Goal: Task Accomplishment & Management: Manage account settings

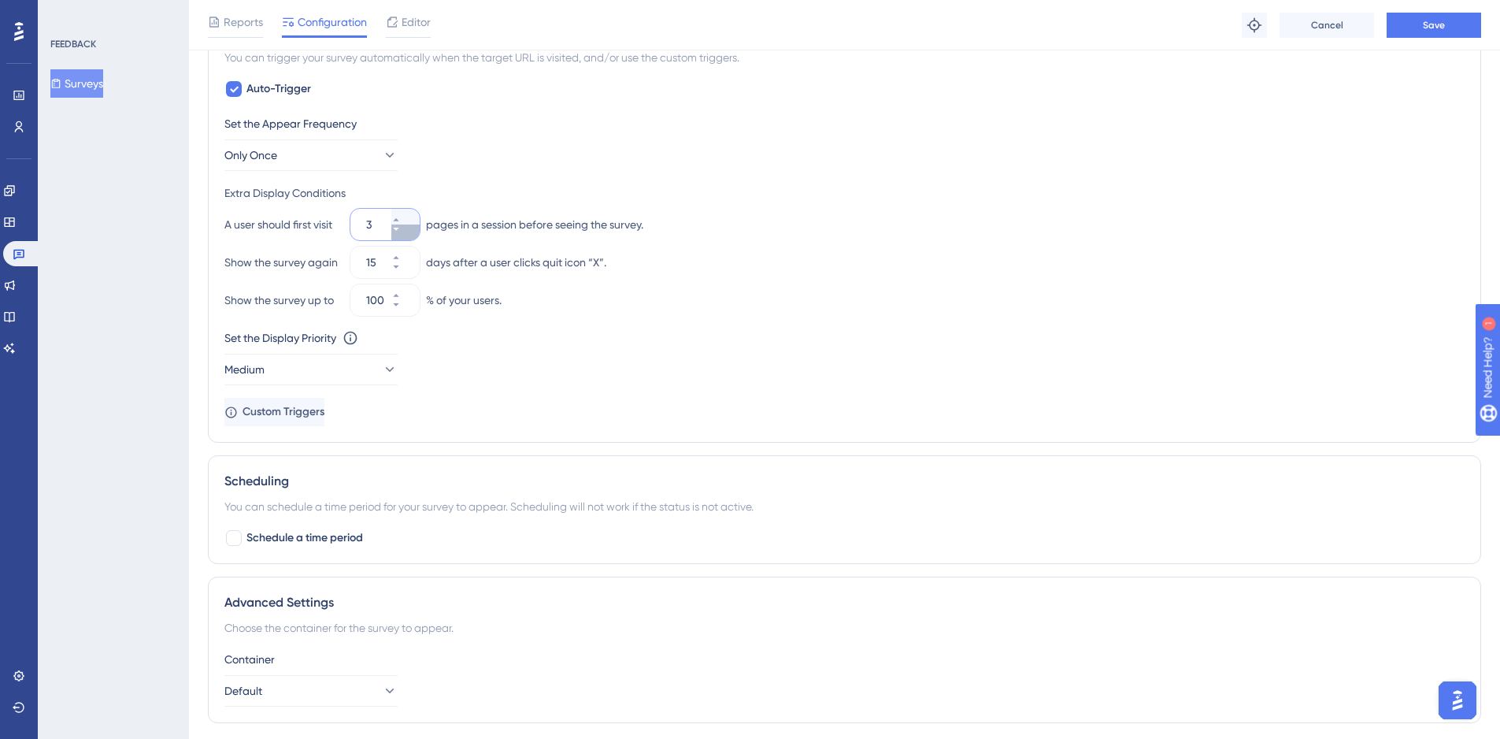
click at [398, 230] on button "3" at bounding box center [405, 232] width 28 height 16
click at [398, 228] on icon at bounding box center [396, 229] width 6 height 3
click at [401, 216] on icon at bounding box center [395, 219] width 9 height 9
drag, startPoint x: 382, startPoint y: 227, endPoint x: 360, endPoint y: 222, distance: 22.5
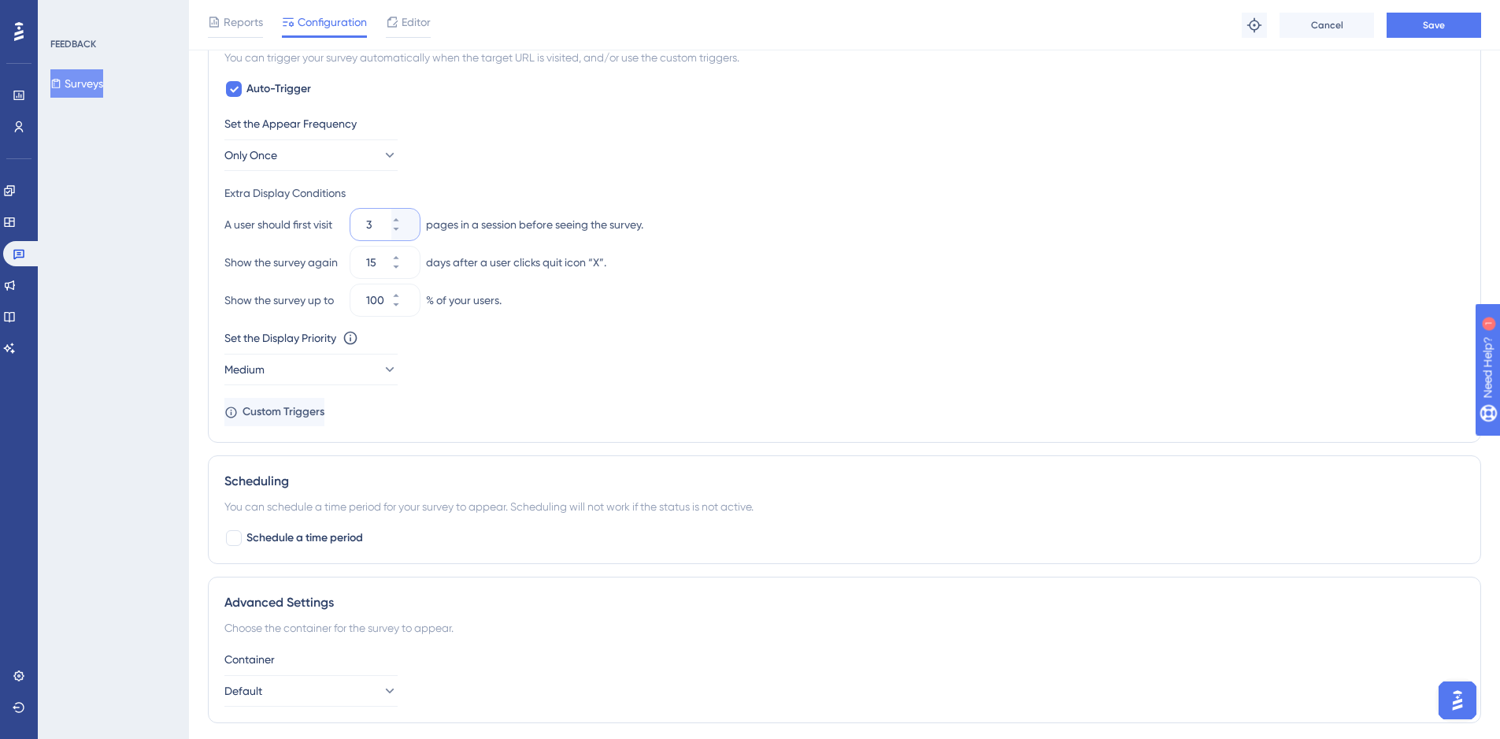
click at [360, 222] on div "3" at bounding box center [370, 224] width 41 height 31
click at [812, 189] on div "Extra Display Conditions" at bounding box center [844, 192] width 1240 height 19
click at [413, 217] on button "1" at bounding box center [405, 217] width 28 height 16
click at [413, 217] on button "2" at bounding box center [405, 217] width 28 height 16
type input "3"
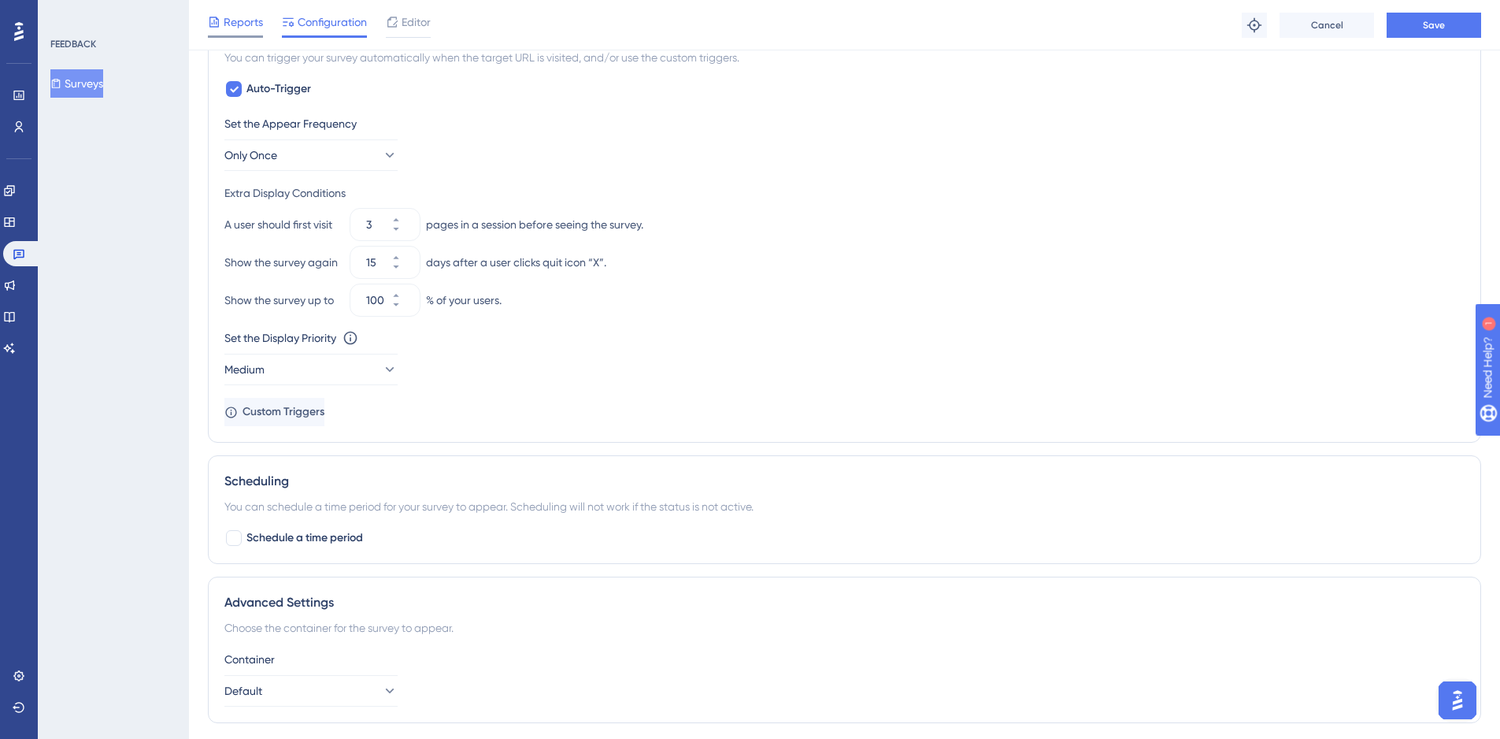
click at [233, 17] on span "Reports" at bounding box center [243, 22] width 39 height 19
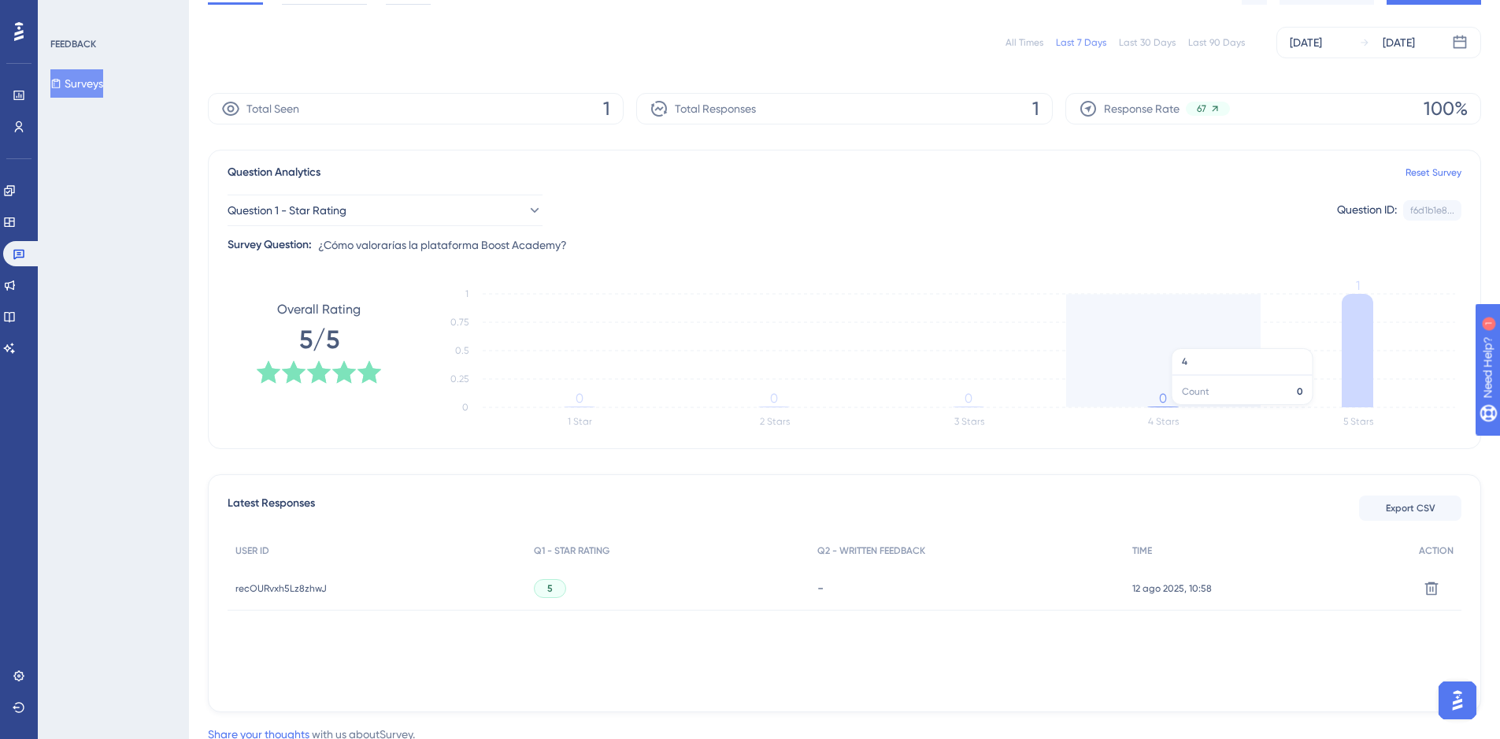
scroll to position [79, 0]
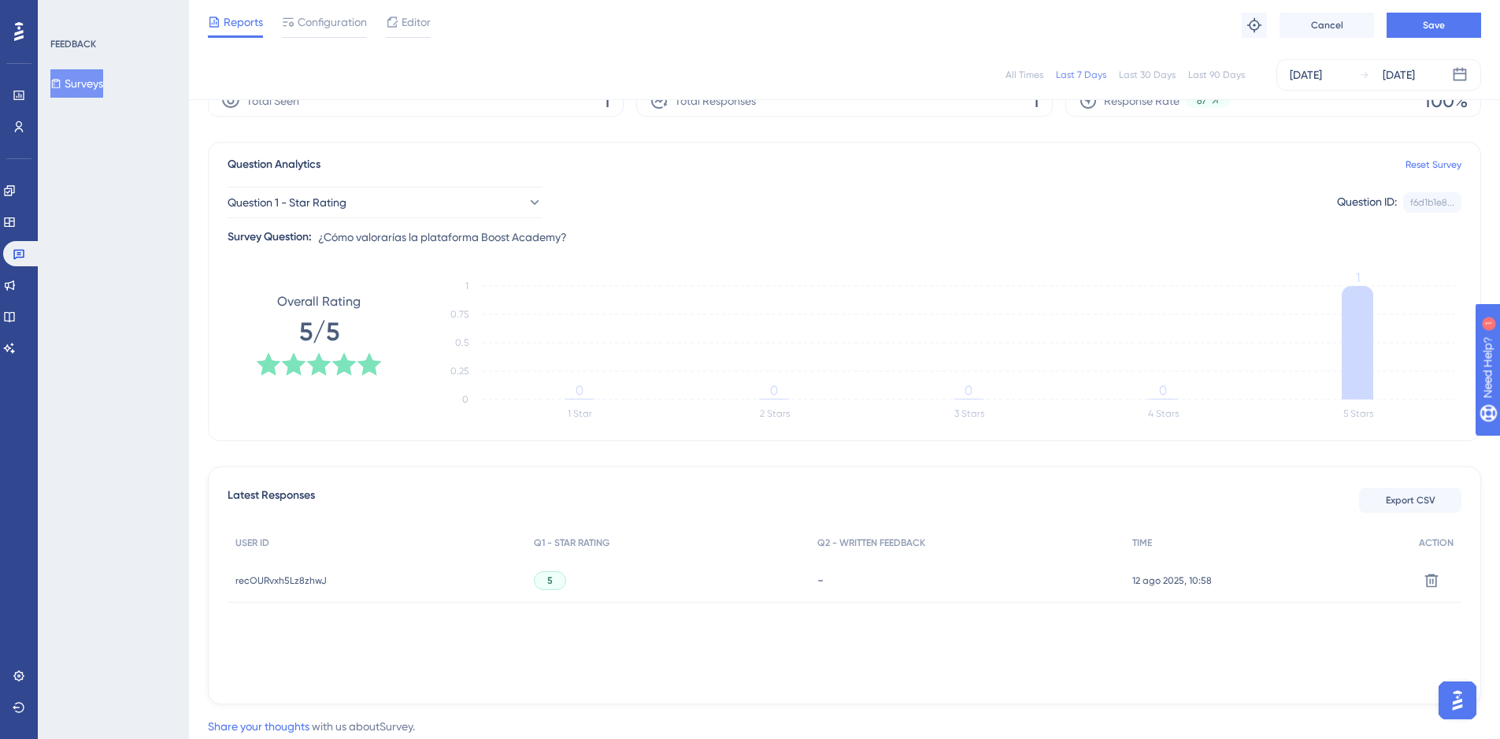
click at [304, 583] on span "recOURvxh5Lz8zhwJ" at bounding box center [280, 580] width 91 height 13
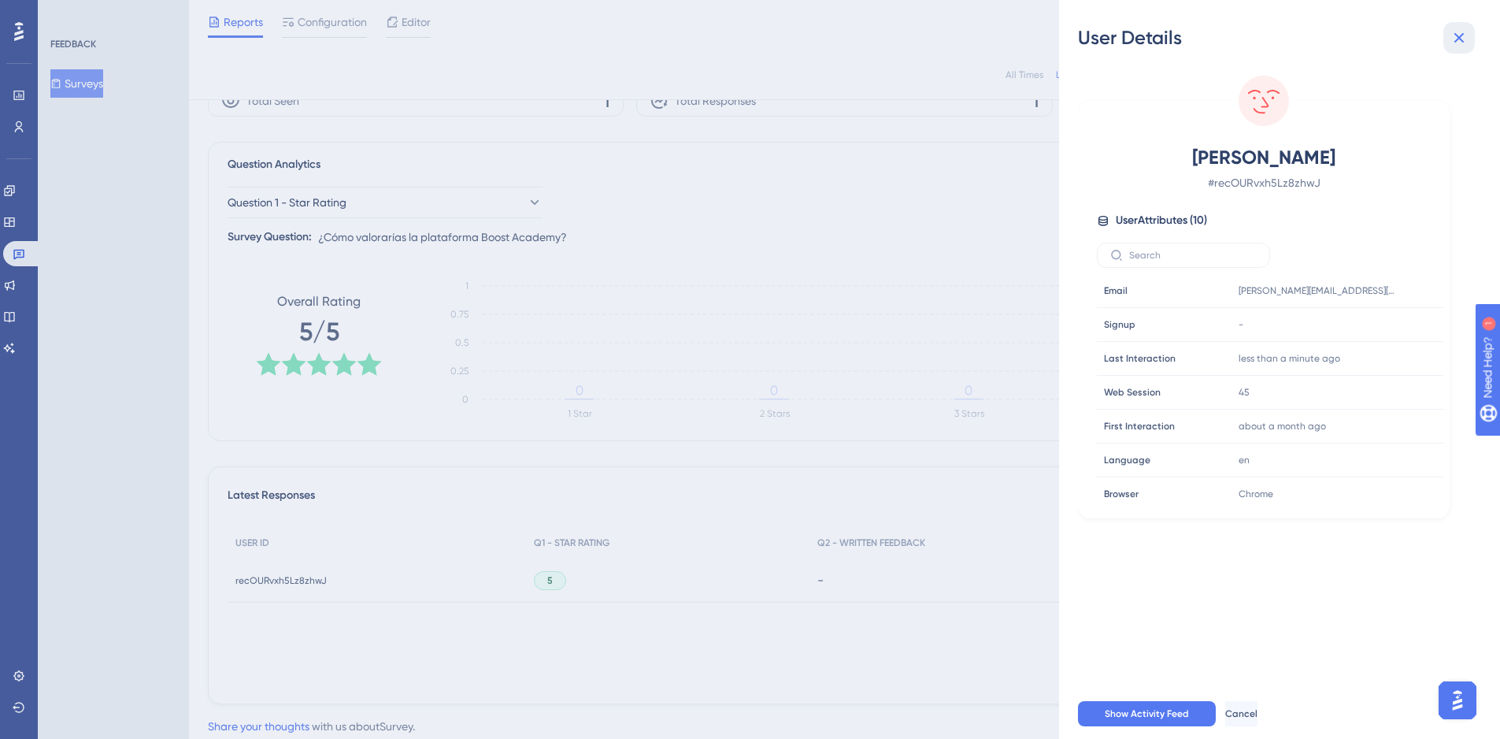
click at [1460, 42] on icon at bounding box center [1459, 37] width 19 height 19
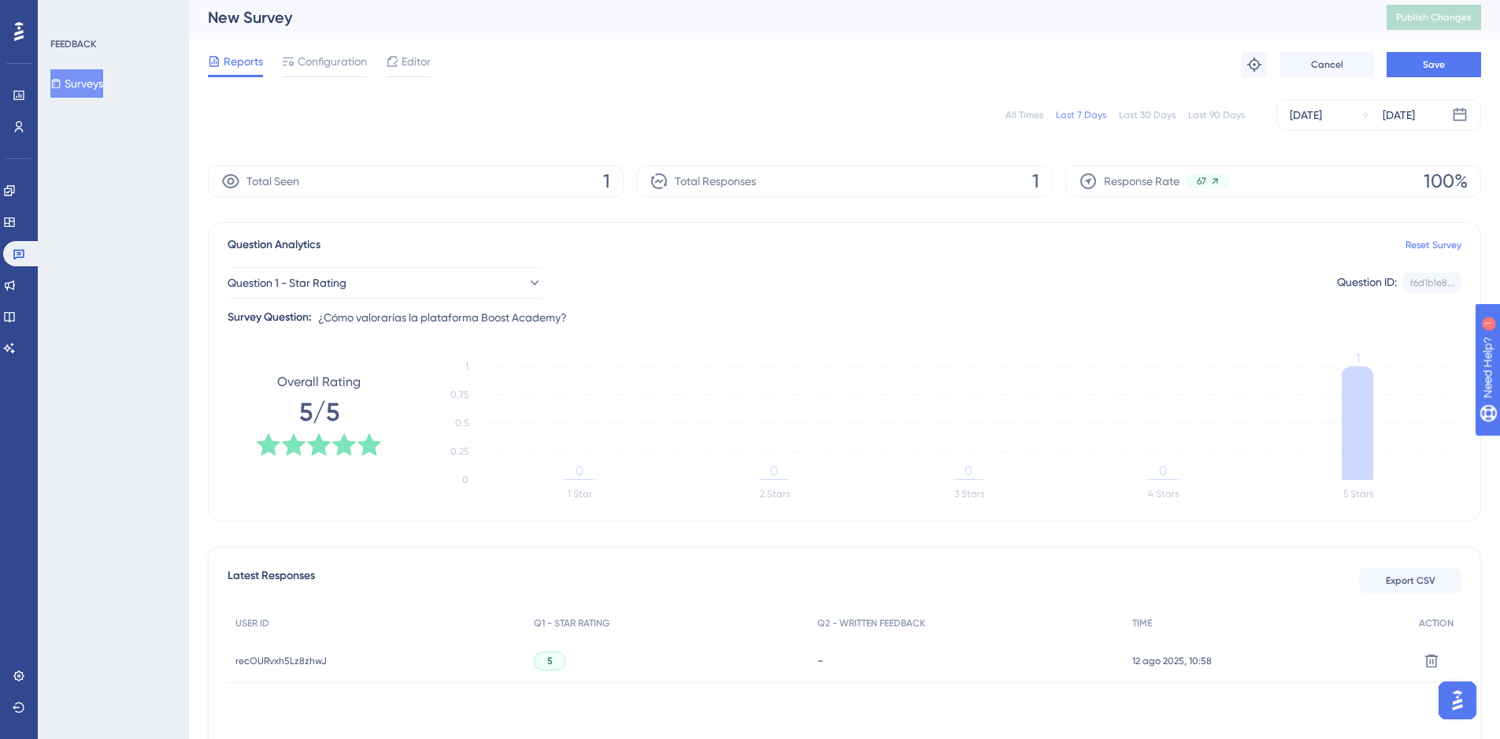
scroll to position [0, 0]
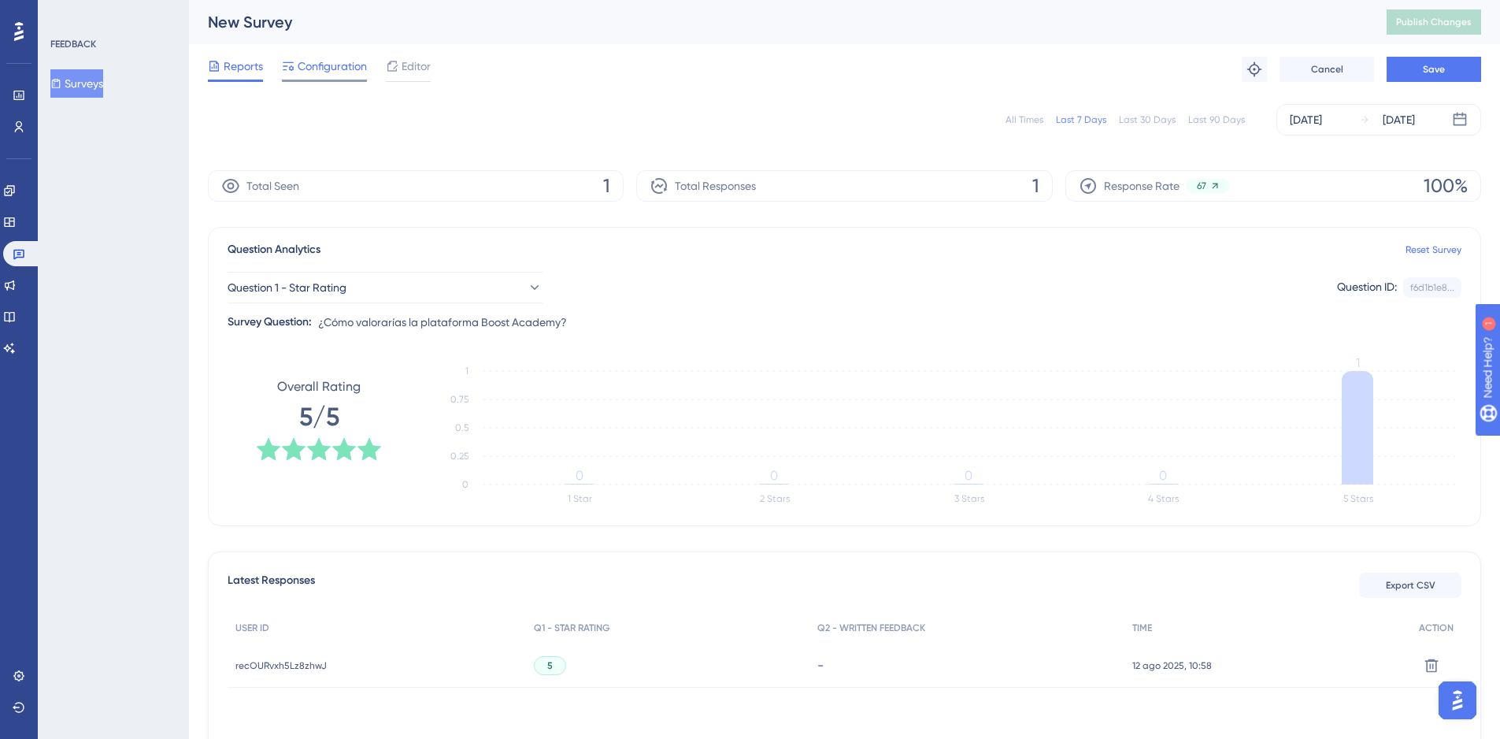
click at [330, 77] on div "Configuration" at bounding box center [324, 69] width 85 height 25
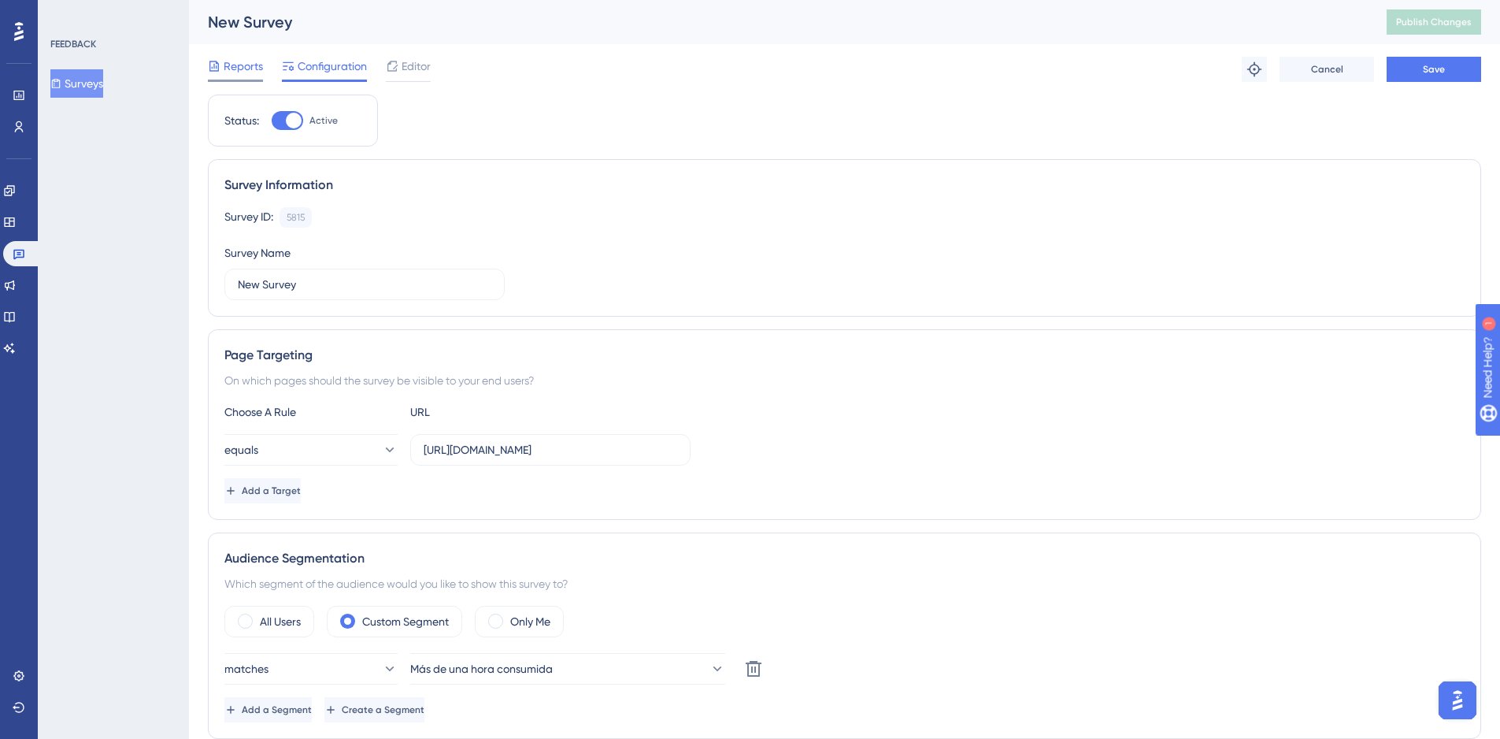
click at [248, 74] on span "Reports" at bounding box center [243, 66] width 39 height 19
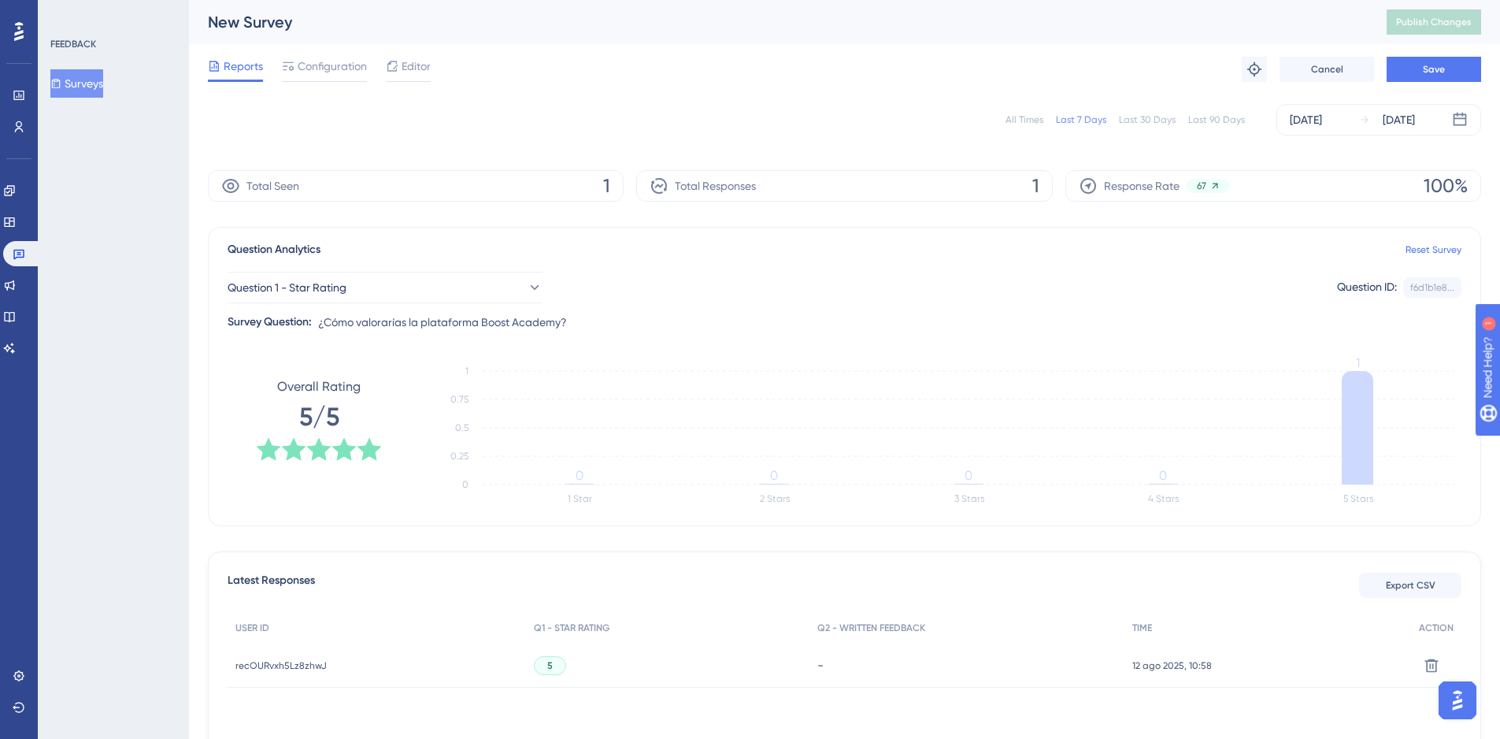
click at [1213, 184] on icon at bounding box center [1214, 185] width 11 height 11
click at [350, 65] on span "Configuration" at bounding box center [332, 66] width 69 height 19
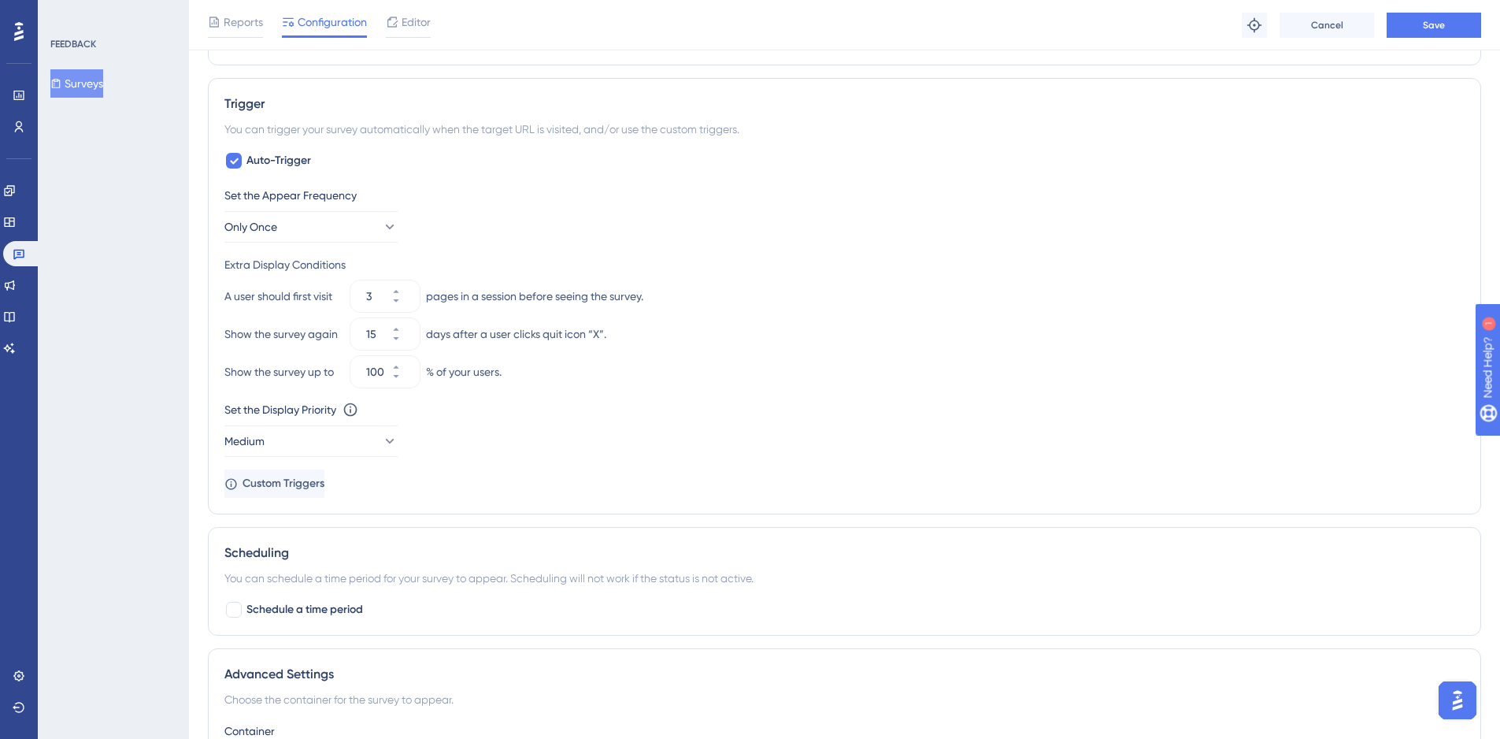
scroll to position [709, 0]
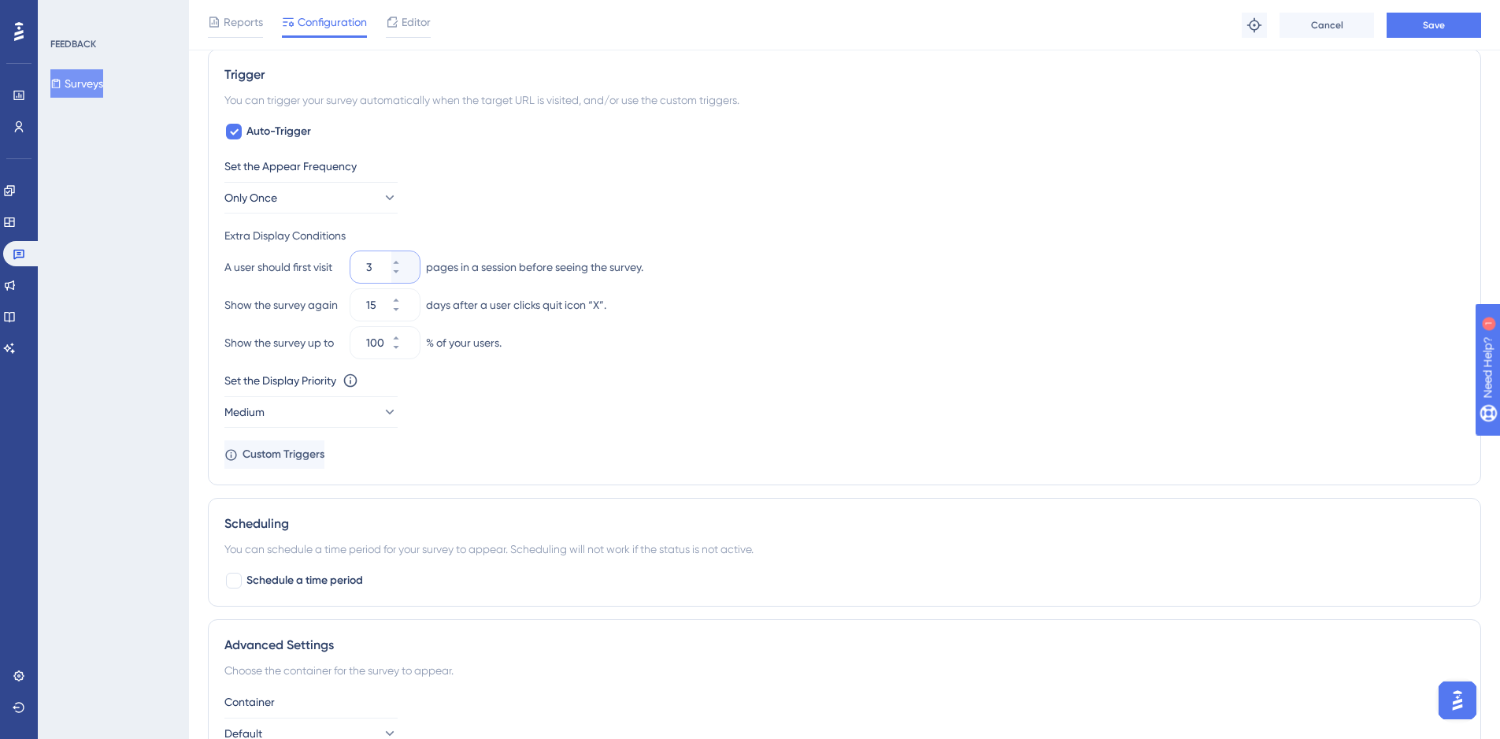
drag, startPoint x: 369, startPoint y: 270, endPoint x: 354, endPoint y: 269, distance: 15.8
click at [354, 269] on div "3" at bounding box center [370, 266] width 41 height 31
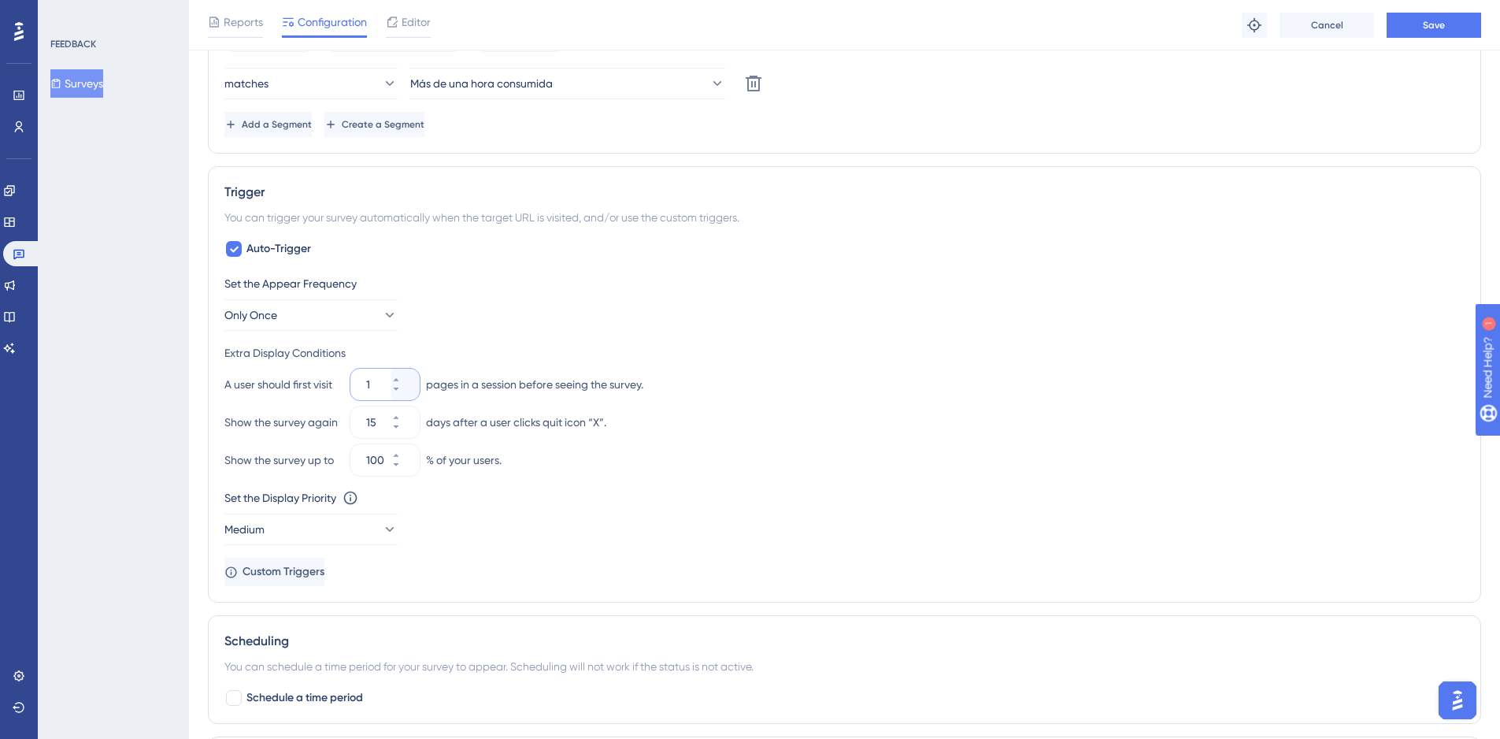
scroll to position [515, 0]
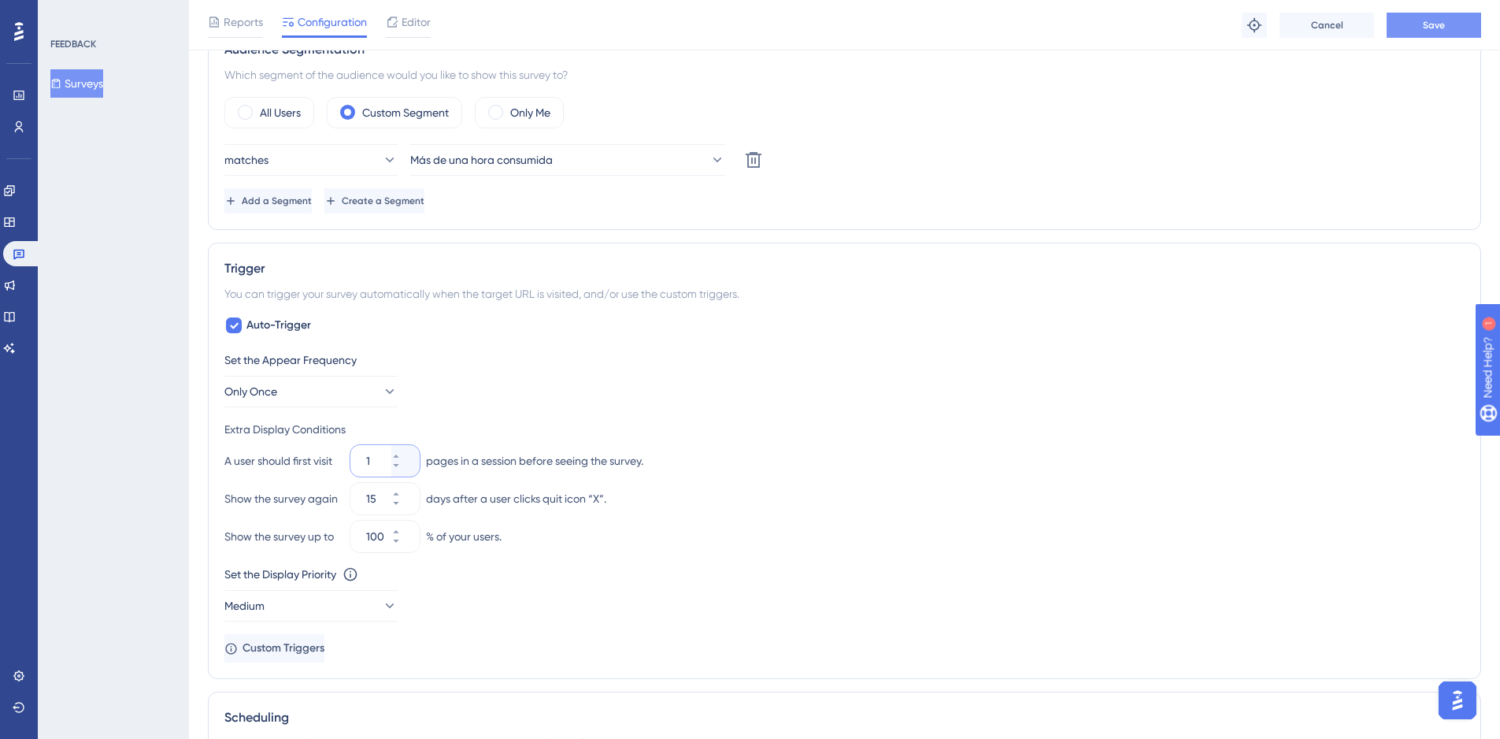
type input "1"
click at [1447, 32] on button "Save" at bounding box center [1434, 25] width 94 height 25
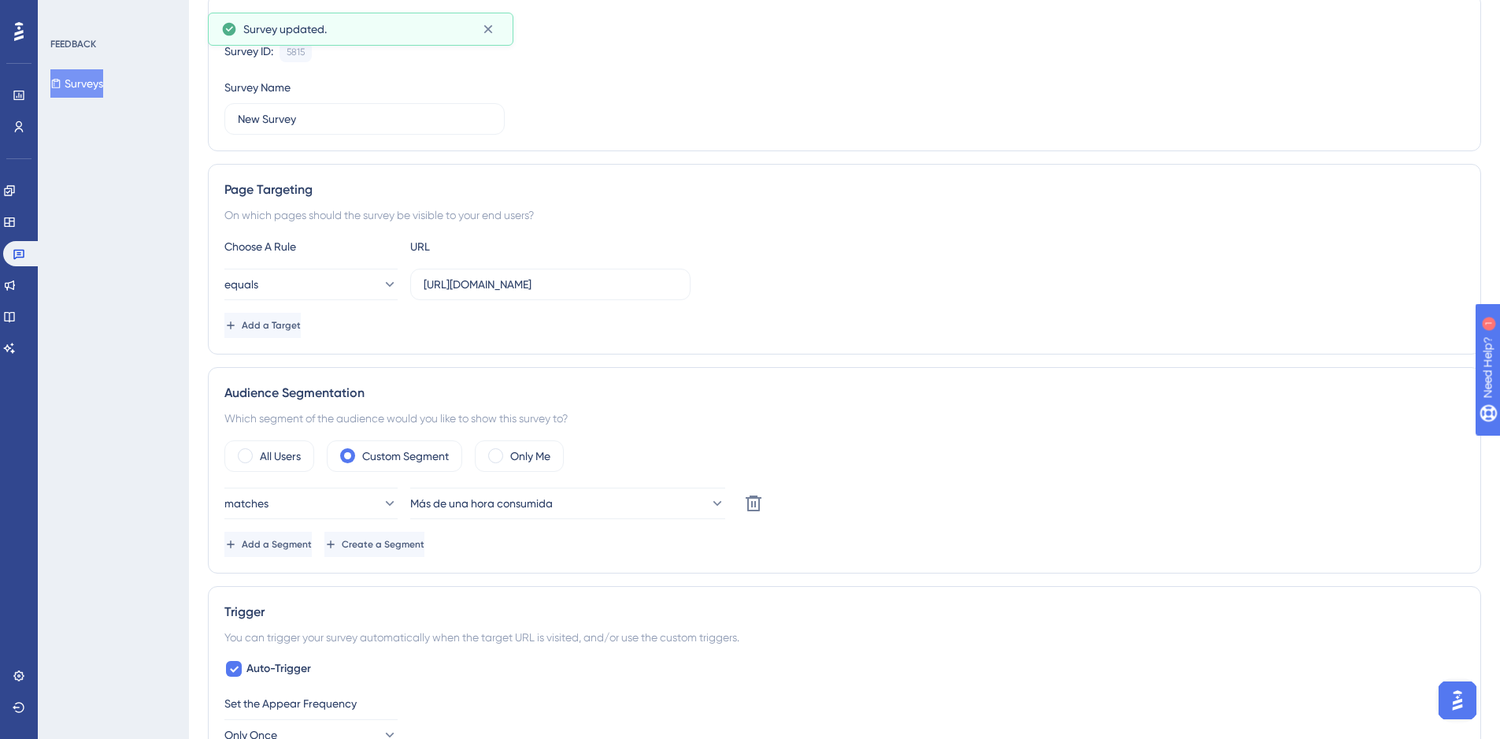
scroll to position [0, 0]
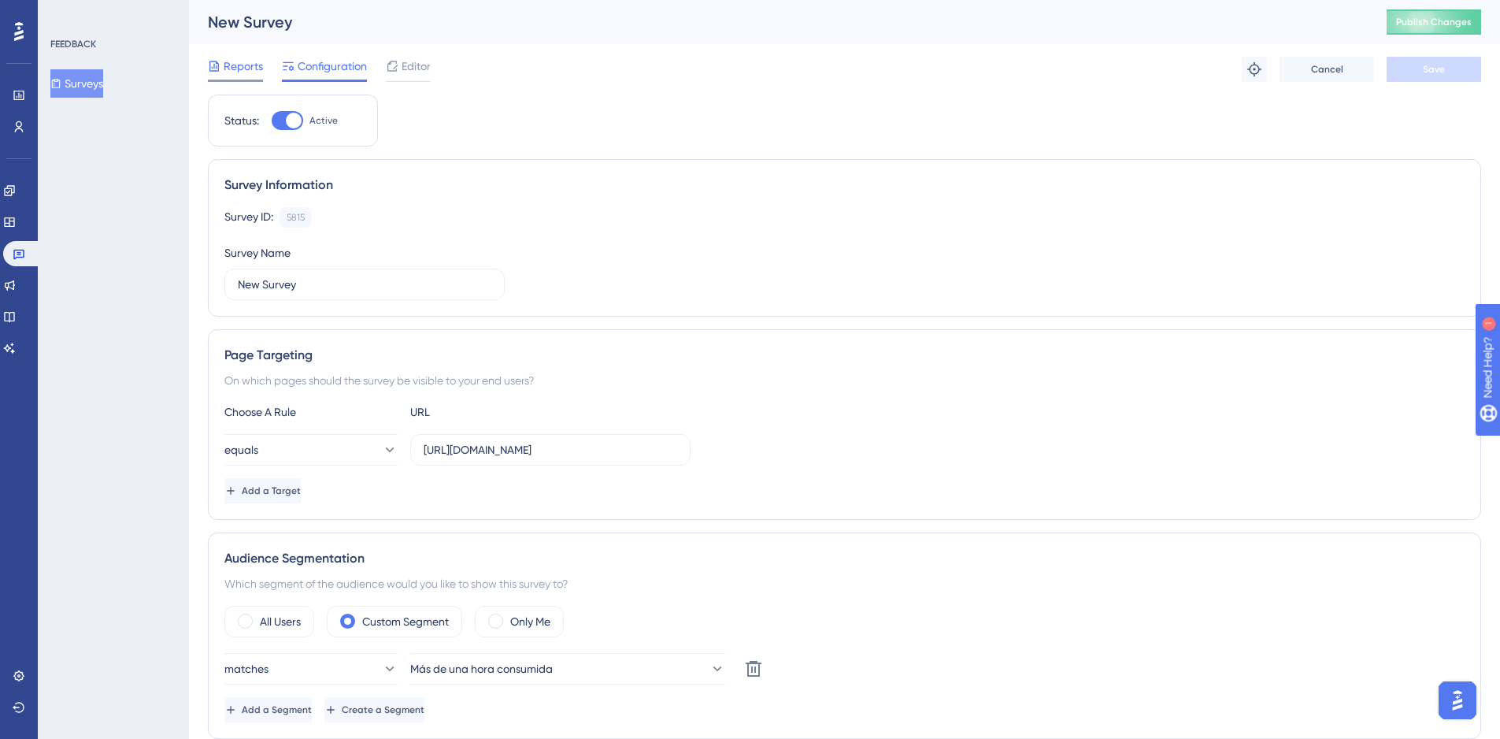
click at [229, 73] on span "Reports" at bounding box center [243, 66] width 39 height 19
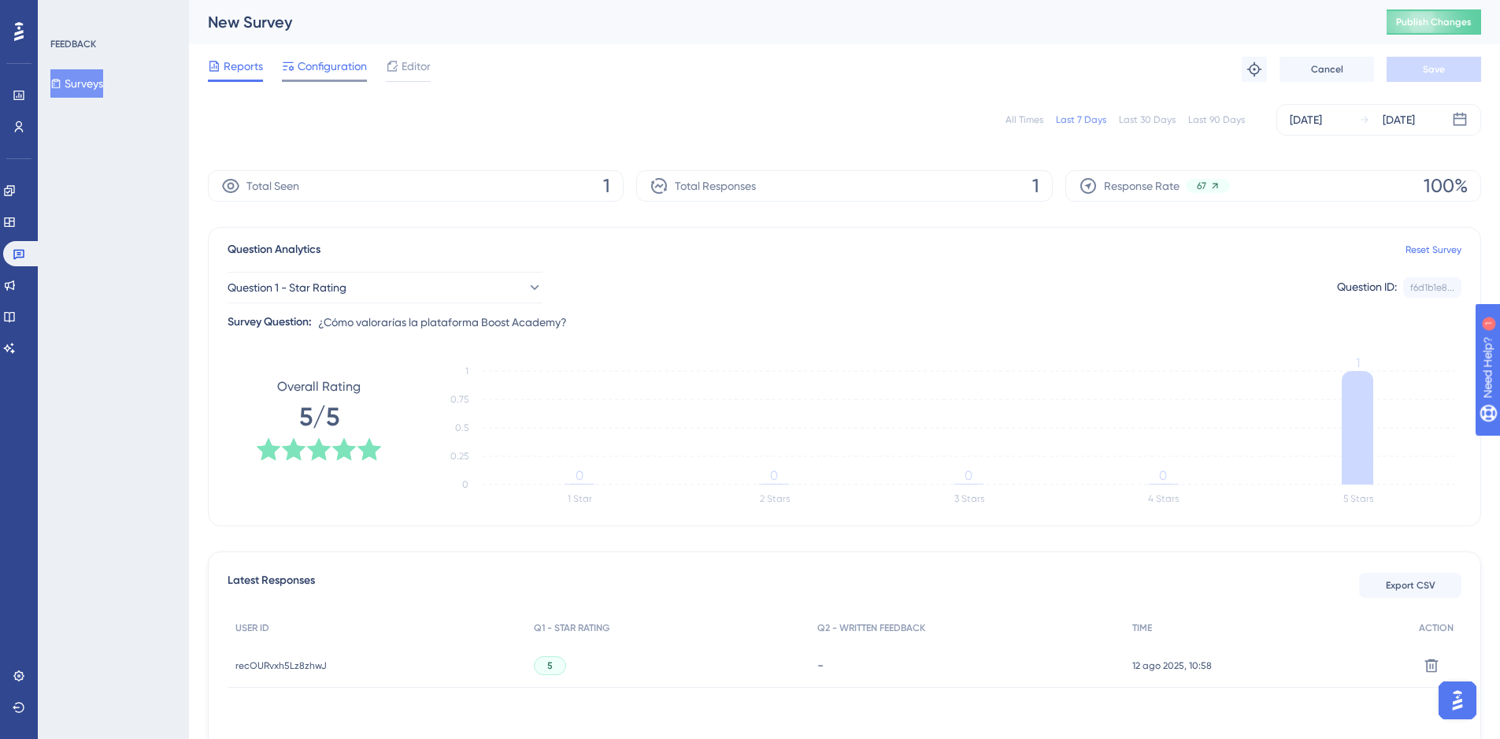
click at [324, 73] on span "Configuration" at bounding box center [332, 66] width 69 height 19
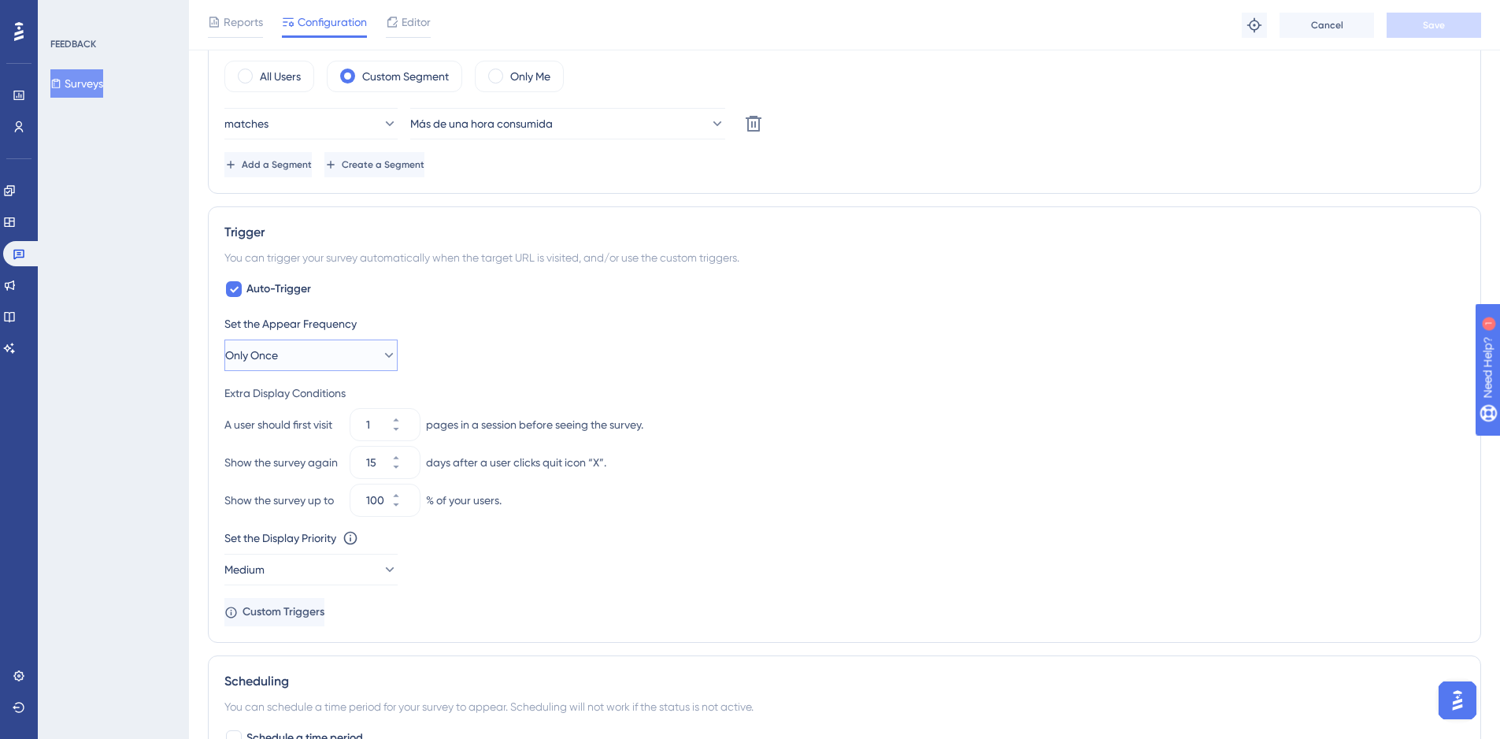
click at [366, 358] on button "Only Once" at bounding box center [310, 354] width 173 height 31
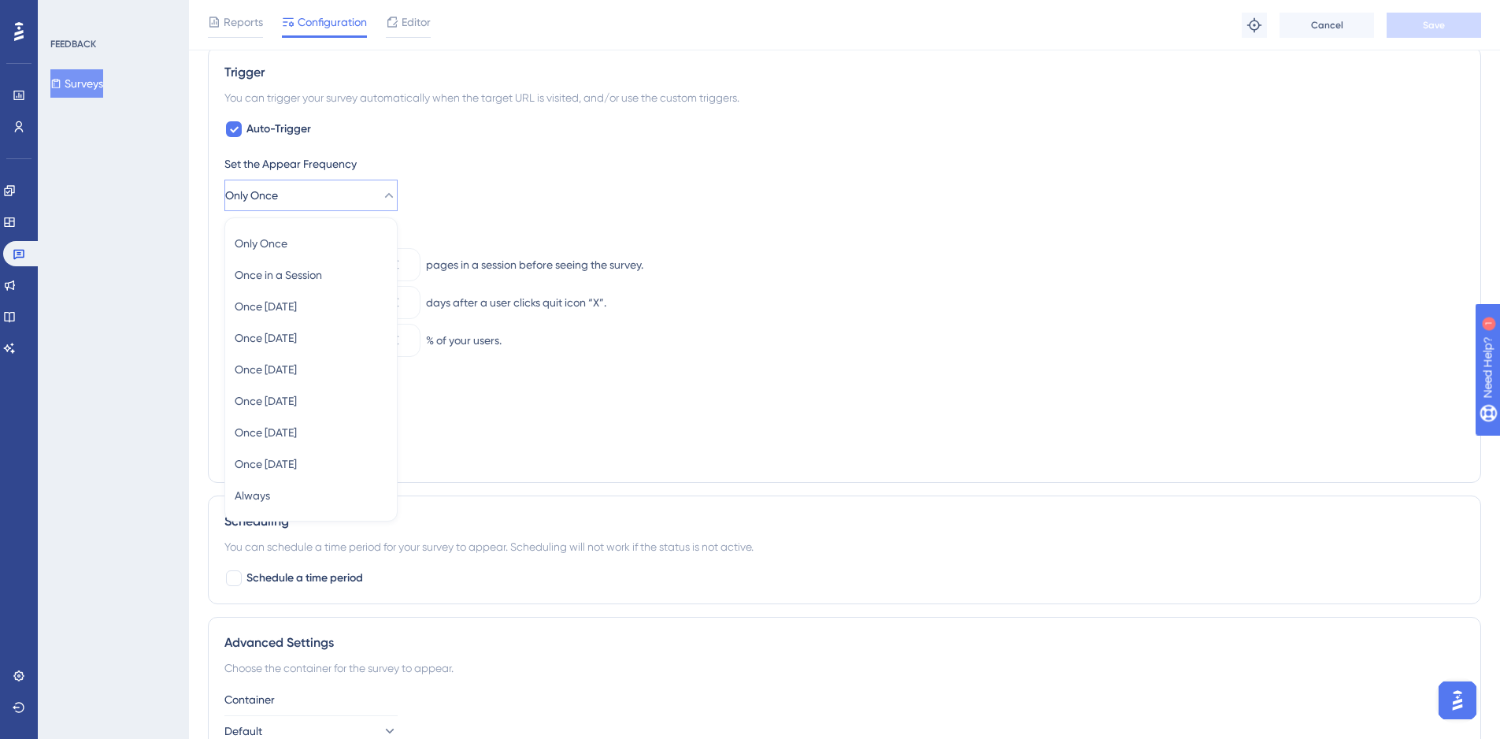
click at [524, 188] on div "Set the Appear Frequency Only Once Only Once Only Once Once in a Session Once i…" at bounding box center [844, 182] width 1240 height 57
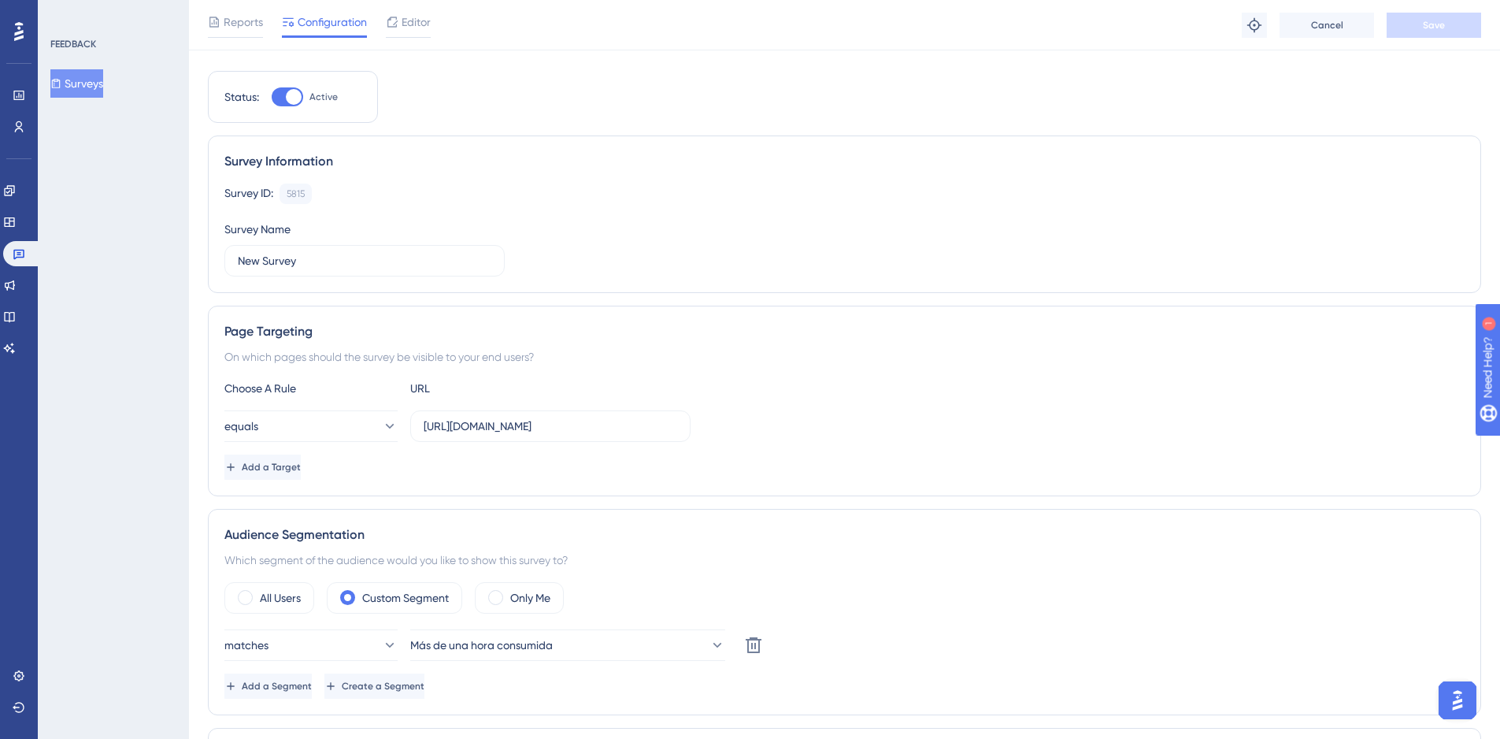
scroll to position [0, 0]
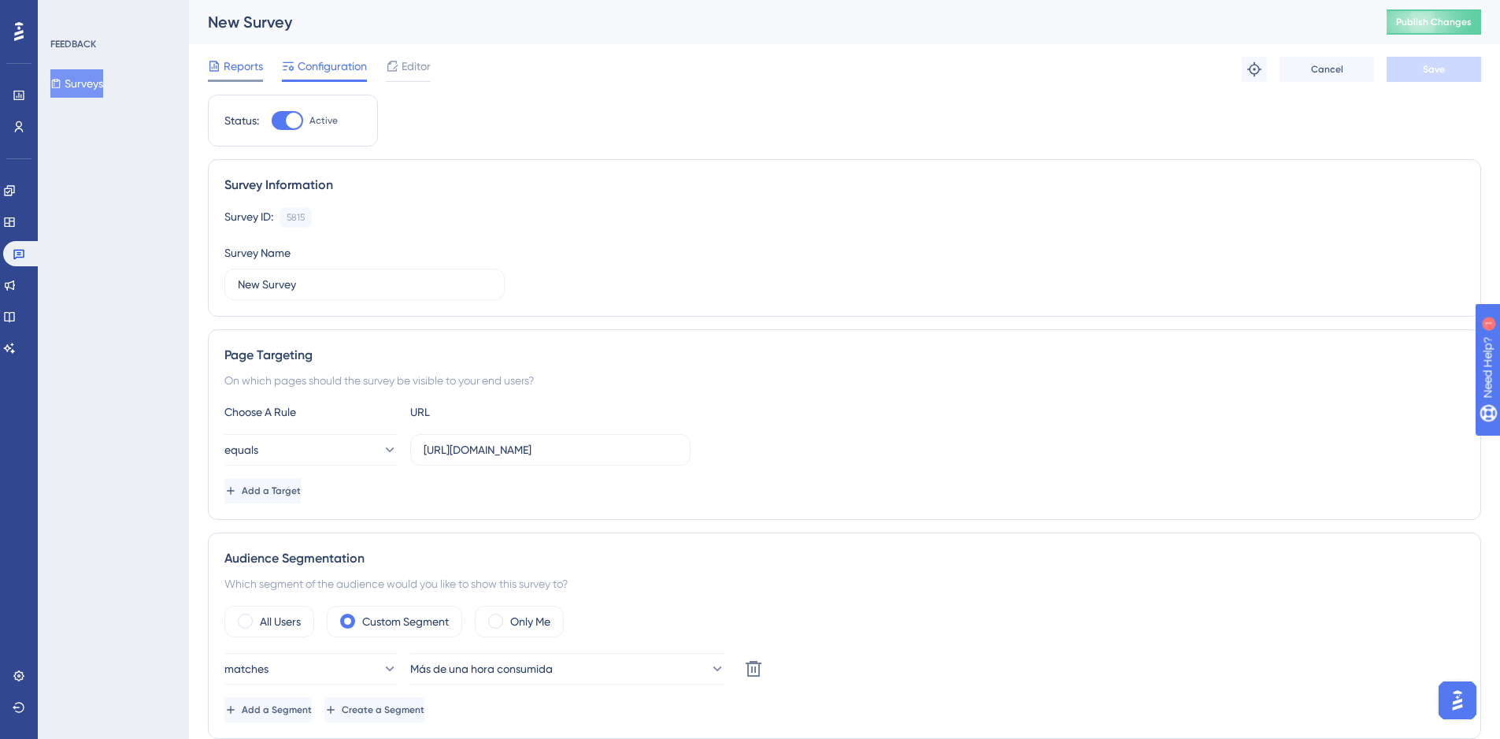
click at [235, 77] on div "Reports" at bounding box center [235, 69] width 55 height 25
